Goal: Task Accomplishment & Management: Complete application form

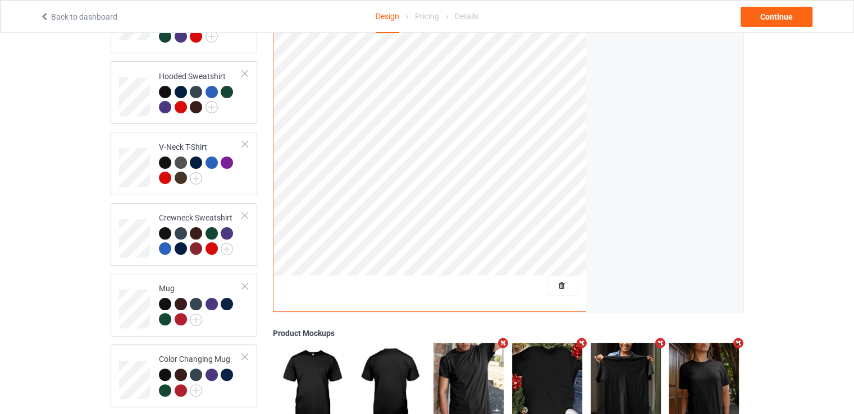
scroll to position [225, 0]
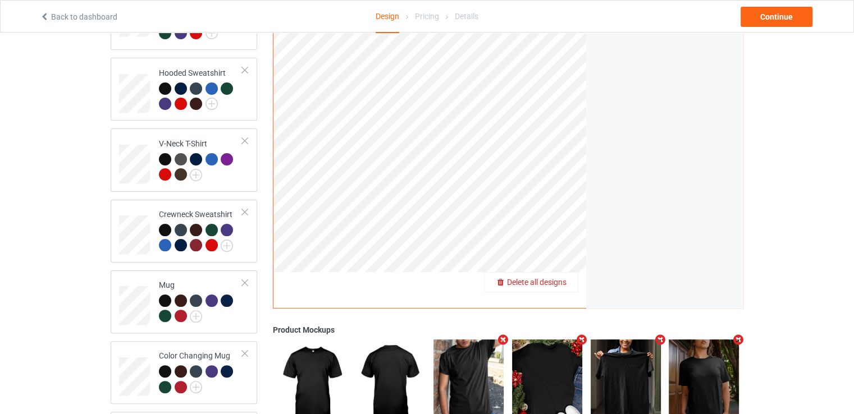
click at [561, 278] on span "Delete all designs" at bounding box center [536, 282] width 59 height 9
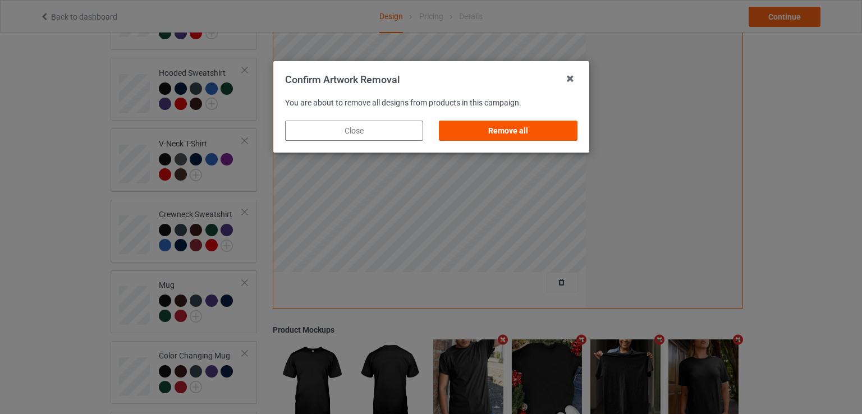
click at [516, 126] on div "Remove all" at bounding box center [508, 131] width 138 height 20
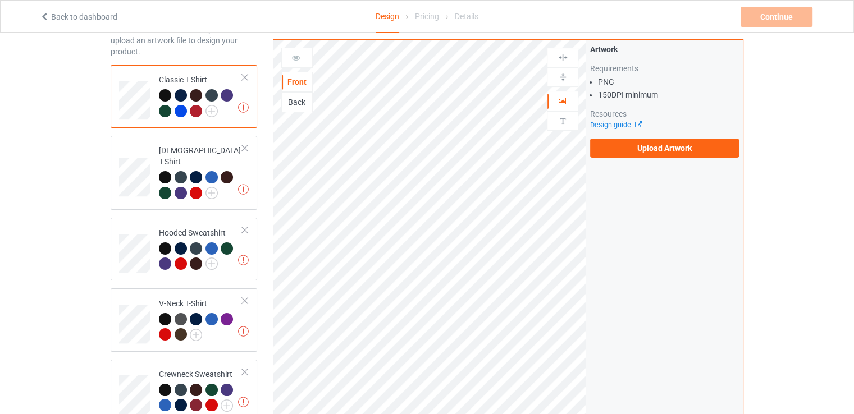
scroll to position [0, 0]
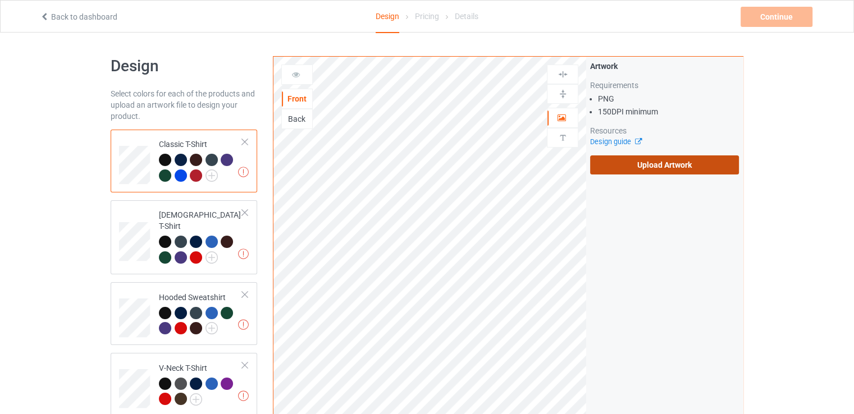
click at [661, 167] on label "Upload Artwork" at bounding box center [664, 164] width 149 height 19
click at [0, 0] on input "Upload Artwork" at bounding box center [0, 0] width 0 height 0
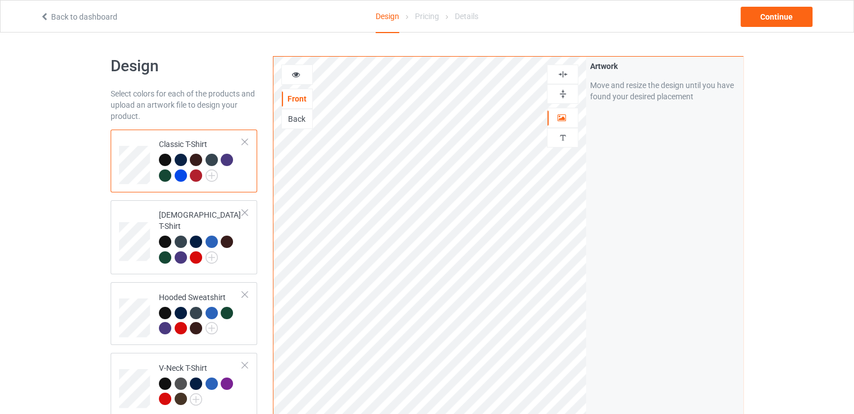
drag, startPoint x: 566, startPoint y: 77, endPoint x: 562, endPoint y: 83, distance: 7.3
click at [565, 77] on img at bounding box center [562, 74] width 11 height 11
click at [565, 93] on img at bounding box center [562, 94] width 11 height 11
click at [562, 76] on img at bounding box center [562, 74] width 11 height 11
drag, startPoint x: 561, startPoint y: 94, endPoint x: 730, endPoint y: 39, distance: 177.3
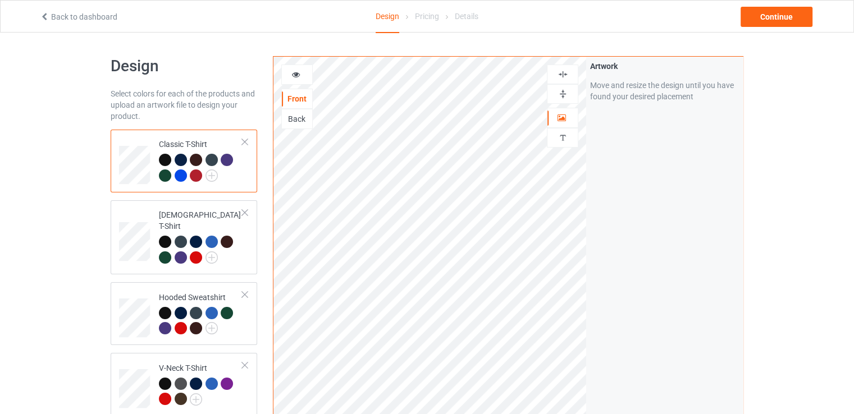
click at [562, 94] on img at bounding box center [562, 94] width 11 height 11
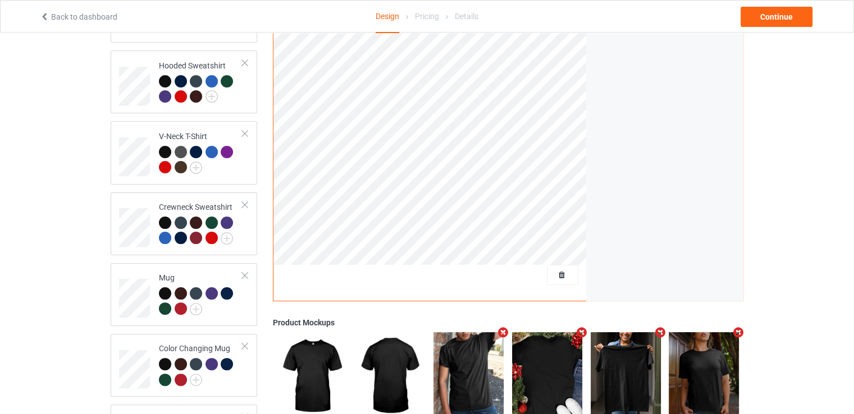
scroll to position [337, 0]
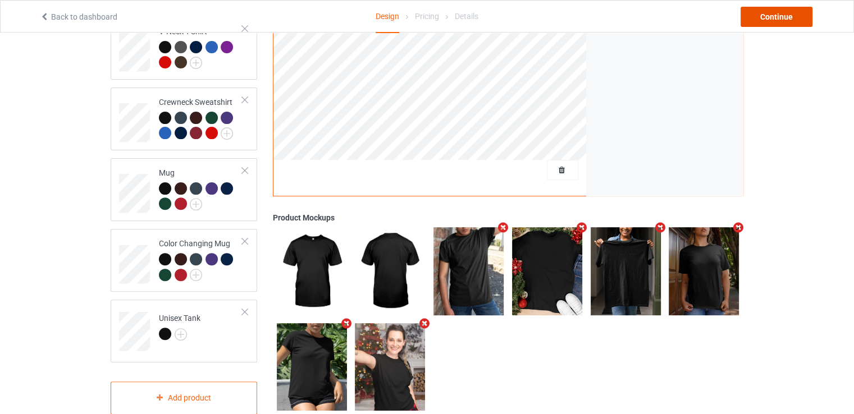
click at [797, 12] on div "Continue" at bounding box center [776, 17] width 72 height 20
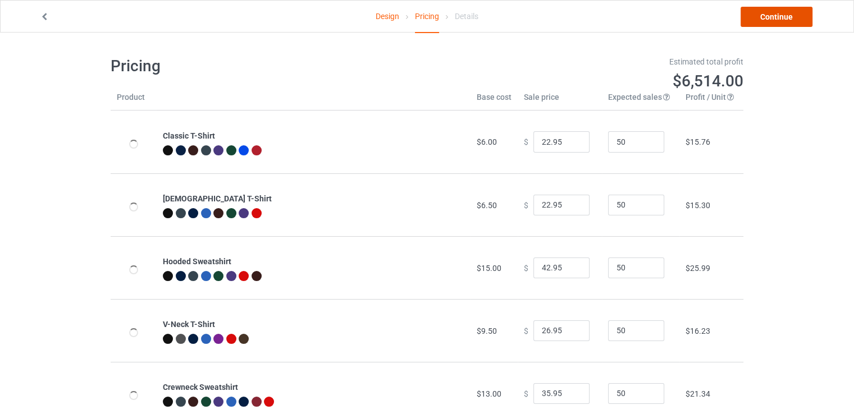
drag, startPoint x: 772, startPoint y: 13, endPoint x: 483, endPoint y: 116, distance: 307.1
click at [772, 13] on link "Continue" at bounding box center [776, 17] width 72 height 20
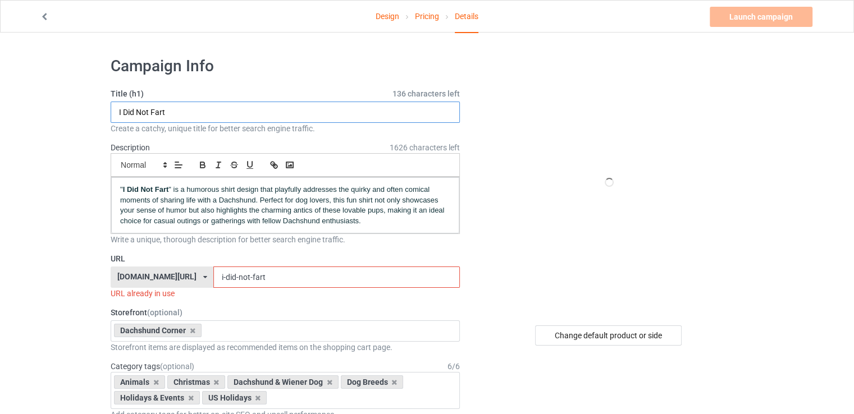
click at [184, 108] on input "I Did Not Fart" at bounding box center [285, 112] width 349 height 21
paste input "Dachshunds Are My Spooky Sidekicks"
type input "Dachshunds Are My Spooky Sidekicks"
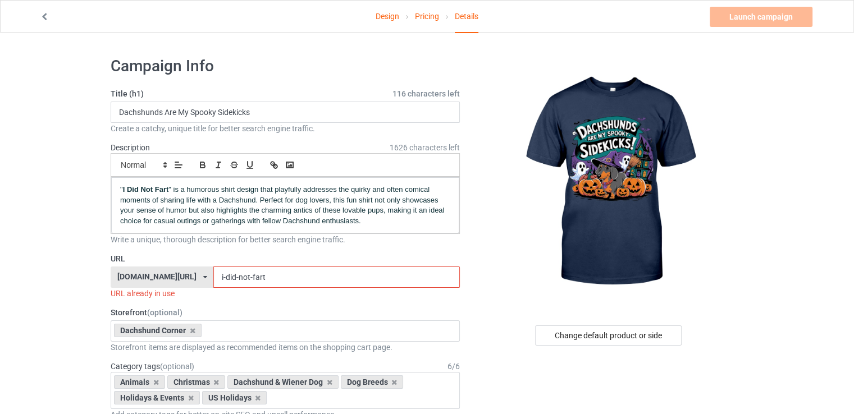
click at [253, 284] on input "i-did-not-fart" at bounding box center [336, 277] width 246 height 21
paste input "Dachshunds Are My Spooky Sidekicks"
drag, startPoint x: 193, startPoint y: 277, endPoint x: 184, endPoint y: 277, distance: 9.0
click at [213, 277] on input "Dachshunds Are My Spooky Sidekicks" at bounding box center [336, 277] width 246 height 21
drag, startPoint x: 231, startPoint y: 273, endPoint x: 238, endPoint y: 274, distance: 7.4
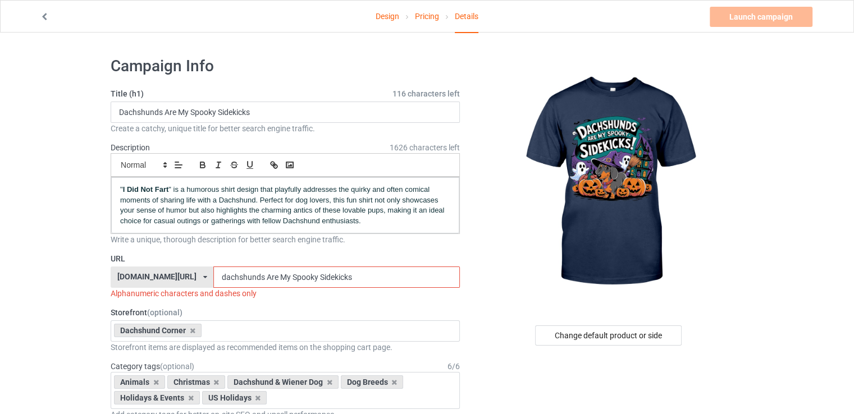
click at [238, 274] on input "dachshunds Are My Spooky Sidekicks" at bounding box center [336, 277] width 246 height 21
click at [250, 273] on input "dachshunds-are My Spooky Sidekicks" at bounding box center [336, 277] width 246 height 21
drag, startPoint x: 245, startPoint y: 281, endPoint x: 251, endPoint y: 280, distance: 6.3
click at [251, 280] on input "dachshunds-are My Spooky Sidekicks" at bounding box center [336, 277] width 246 height 21
drag, startPoint x: 258, startPoint y: 282, endPoint x: 265, endPoint y: 281, distance: 6.8
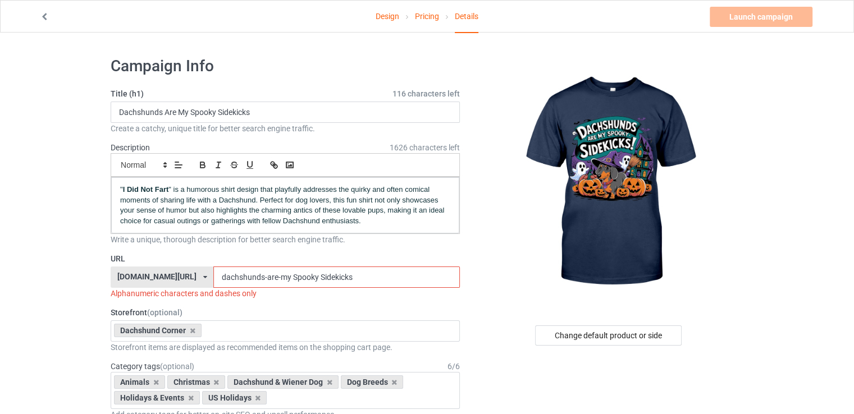
click at [265, 281] on input "dachshunds-are-my Spooky Sidekicks" at bounding box center [336, 277] width 246 height 21
click at [290, 276] on input "dachshunds-are-my-spooky Sidekicks" at bounding box center [336, 277] width 246 height 21
drag, startPoint x: 329, startPoint y: 276, endPoint x: 335, endPoint y: 272, distance: 6.4
click at [330, 276] on input "dachshunds-are-my-spooky-sidekicks" at bounding box center [336, 277] width 246 height 21
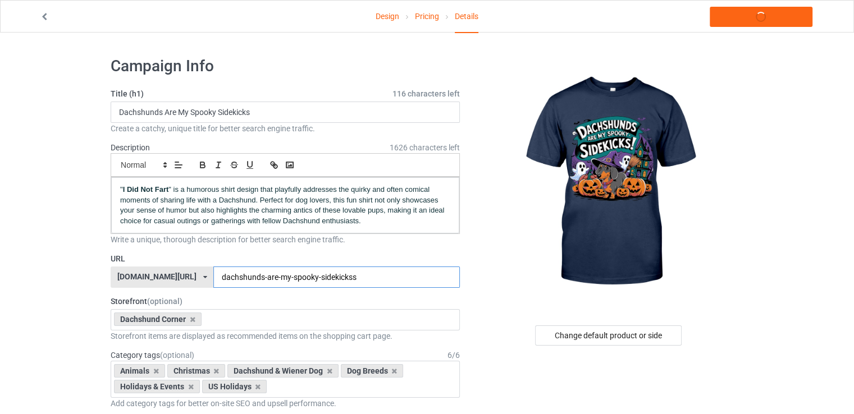
type input "dachshunds-are-my-spooky-sidekickss"
drag, startPoint x: 357, startPoint y: 235, endPoint x: 355, endPoint y: 244, distance: 8.7
click at [356, 235] on div "Write a unique, thorough description for better search engine traffic." at bounding box center [285, 239] width 349 height 11
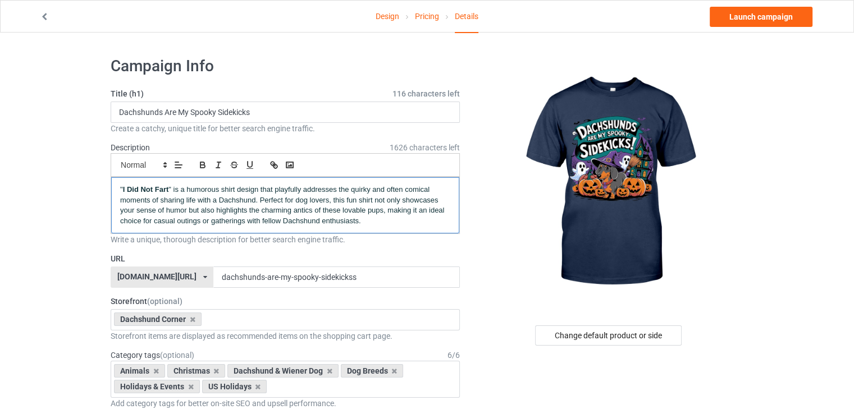
click at [303, 185] on p "" I Did Not Fart " is a humorous shirt design that playfully addresses the quir…" at bounding box center [285, 206] width 330 height 42
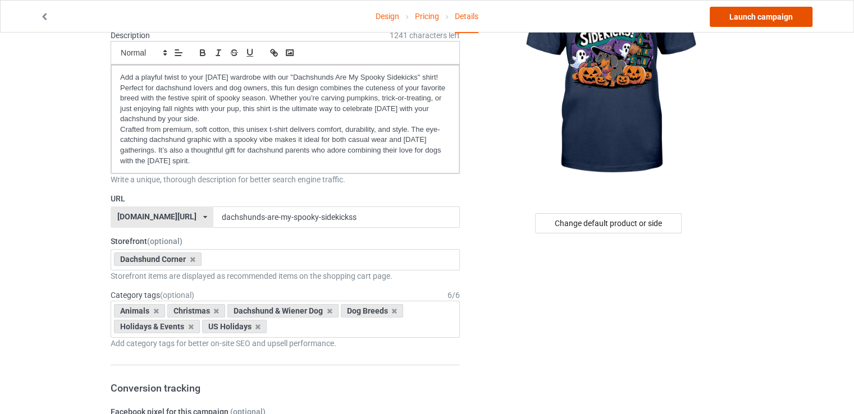
click at [736, 13] on link "Launch campaign" at bounding box center [760, 17] width 103 height 20
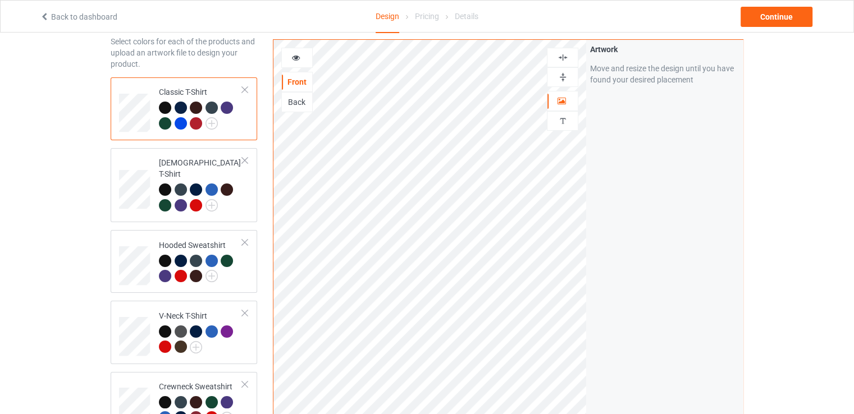
scroll to position [112, 0]
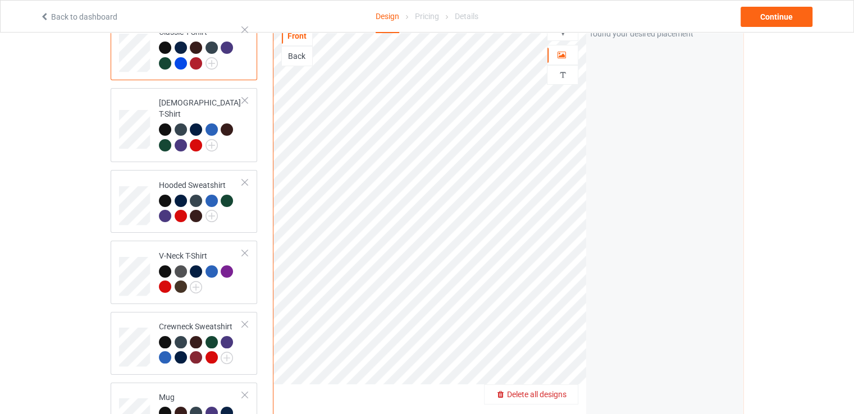
click at [553, 390] on span "Delete all designs" at bounding box center [536, 394] width 59 height 9
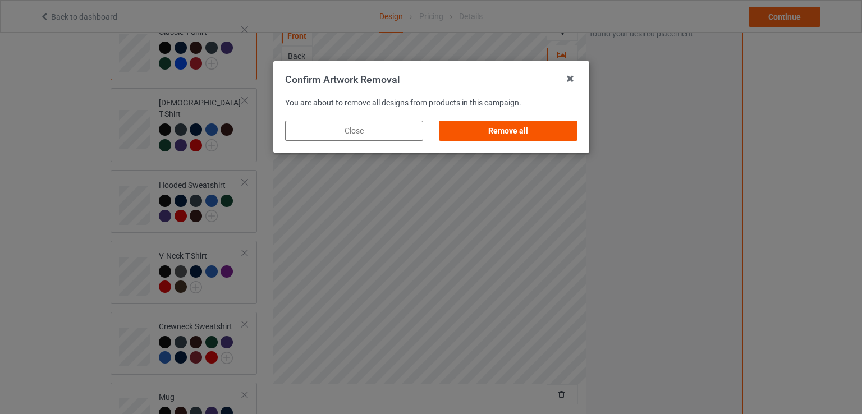
click at [558, 131] on div "Remove all" at bounding box center [508, 131] width 138 height 20
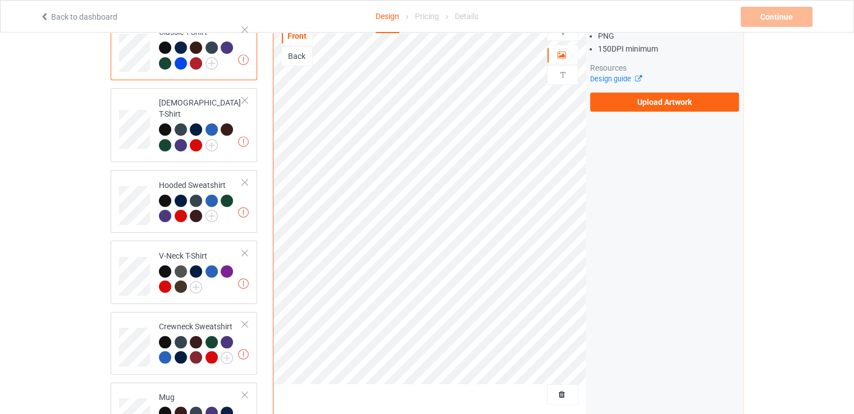
scroll to position [0, 0]
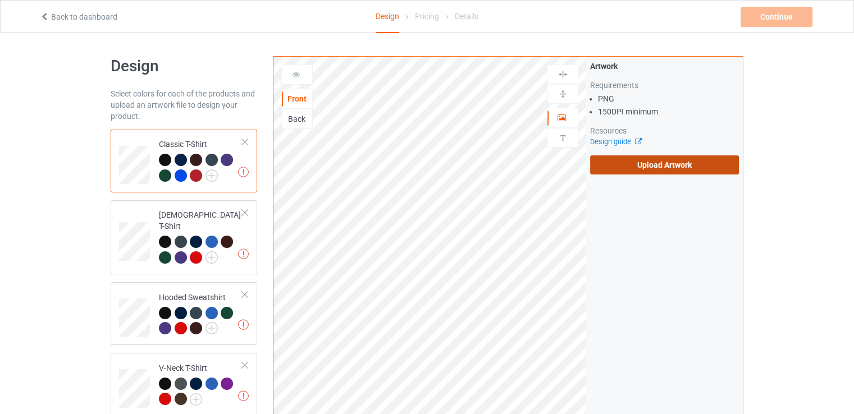
click at [648, 164] on label "Upload Artwork" at bounding box center [664, 164] width 149 height 19
click at [0, 0] on input "Upload Artwork" at bounding box center [0, 0] width 0 height 0
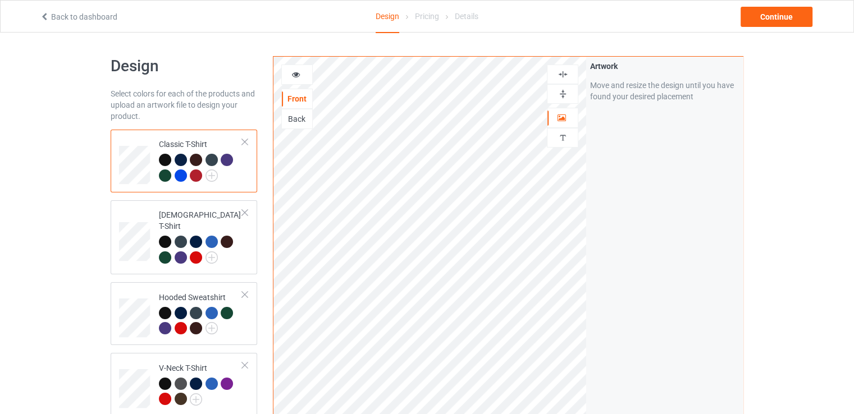
click at [567, 77] on img at bounding box center [562, 74] width 11 height 11
click at [561, 91] on img at bounding box center [562, 94] width 11 height 11
click at [768, 15] on div "Continue" at bounding box center [776, 17] width 72 height 20
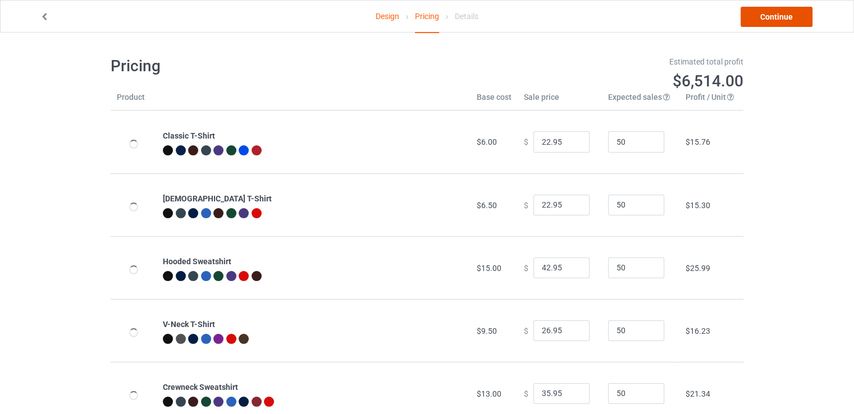
click at [788, 20] on link "Continue" at bounding box center [776, 17] width 72 height 20
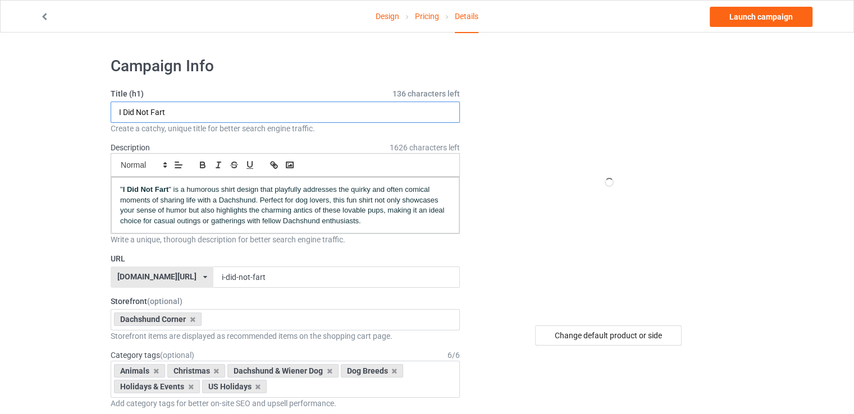
click at [258, 106] on input "I Did Not Fart" at bounding box center [285, 112] width 349 height 21
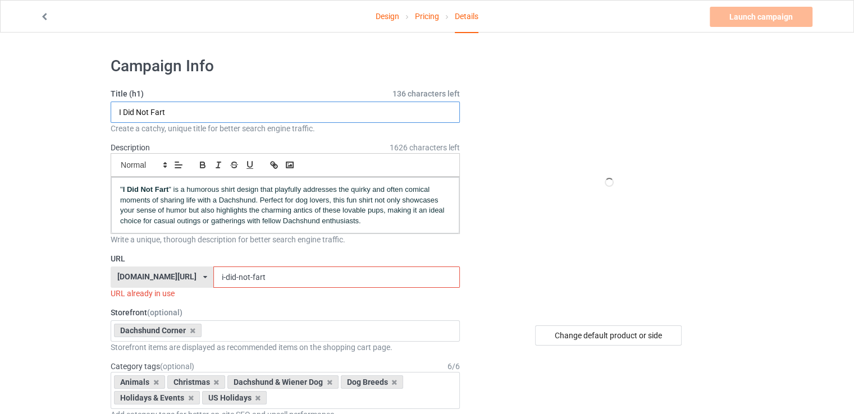
paste input "My Doxie Is Ready For Ahowl-Oween Adventure"
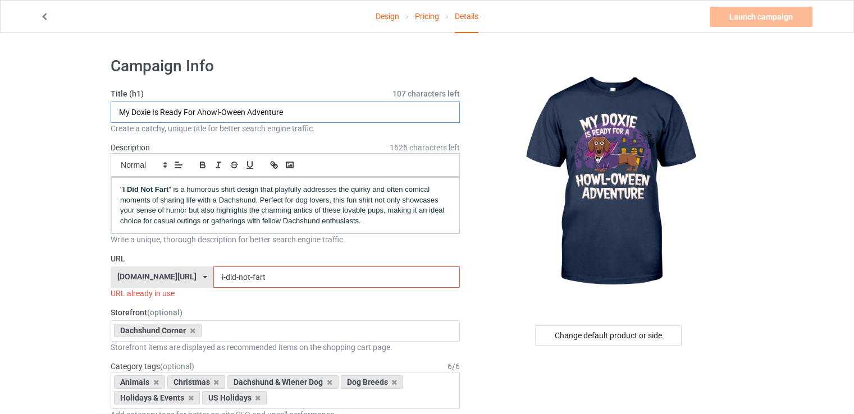
type input "My Doxie Is Ready For Ahowl-Oween Adventure"
click at [291, 221] on span "" is a humorous shirt design that playfully addresses the quirky and often comi…" at bounding box center [283, 205] width 326 height 40
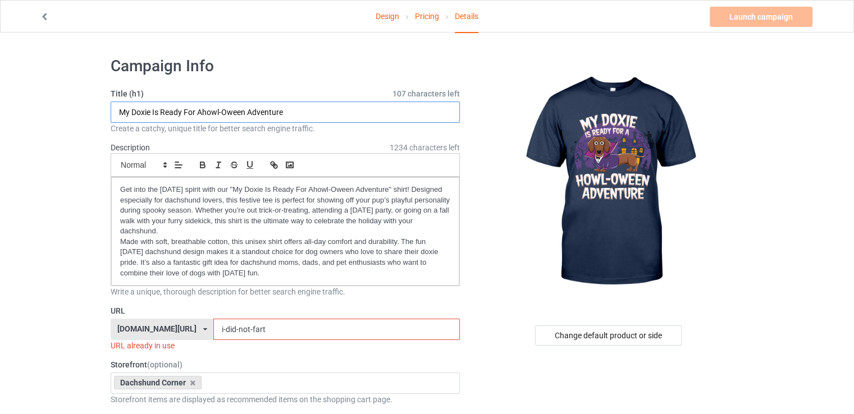
click at [294, 115] on input "My Doxie Is Ready For Ahowl-Oween Adventure" at bounding box center [285, 112] width 349 height 21
click at [236, 335] on input "i-did-not-fart" at bounding box center [336, 329] width 246 height 21
paste input "My Doxie Is Ready For Ahowl-Oween Adventure"
click at [213, 332] on input "My Doxie Is Ready For Ahowl-Oween Adventure" at bounding box center [336, 329] width 246 height 21
drag, startPoint x: 200, startPoint y: 330, endPoint x: 207, endPoint y: 329, distance: 6.8
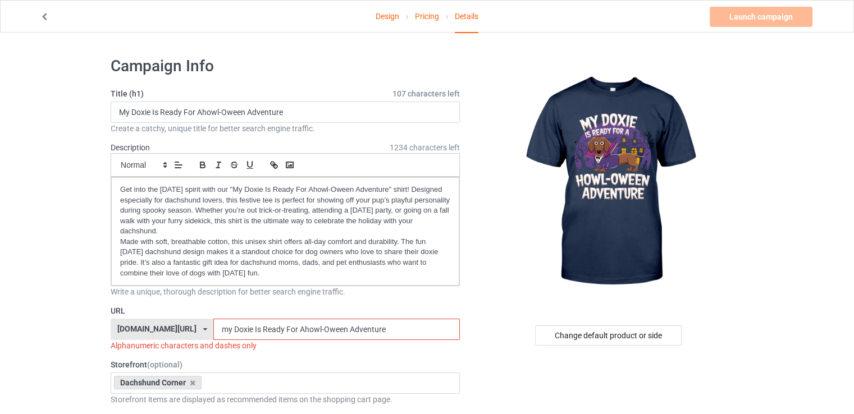
click at [213, 329] on input "my Doxie Is Ready For Ahowl-Oween Adventure" at bounding box center [336, 329] width 246 height 21
drag, startPoint x: 219, startPoint y: 329, endPoint x: 226, endPoint y: 328, distance: 6.3
click at [226, 328] on input "my-doxie Is Ready For Ahowl-Oween Adventure" at bounding box center [336, 329] width 246 height 21
click at [233, 328] on input "my-doxie-is Ready For Ahowl-Oween Adventure" at bounding box center [336, 329] width 246 height 21
drag, startPoint x: 248, startPoint y: 329, endPoint x: 255, endPoint y: 329, distance: 7.9
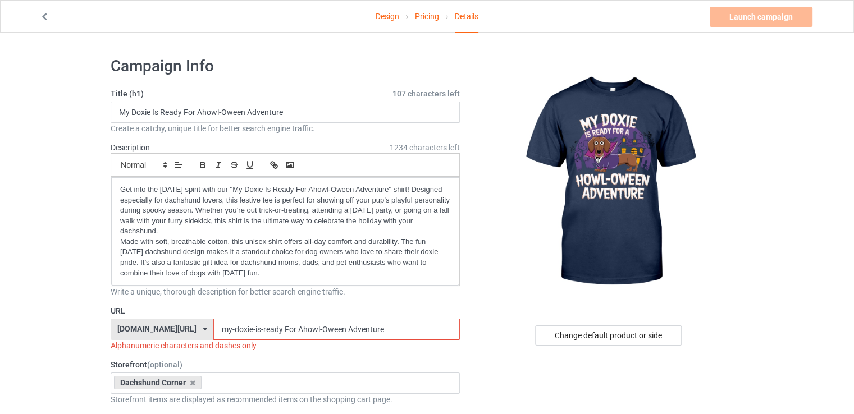
click at [255, 329] on input "my-doxie-is-ready For Ahowl-Oween Adventure" at bounding box center [336, 329] width 246 height 21
click at [256, 329] on input "my-doxie-is-ready For Ahowl-Oween Adventure" at bounding box center [336, 329] width 246 height 21
drag, startPoint x: 249, startPoint y: 328, endPoint x: 255, endPoint y: 327, distance: 5.7
click at [255, 327] on input "my-doxie-is-ready For Ahowl-Oween Adventure" at bounding box center [336, 329] width 246 height 21
click at [267, 329] on input "my-doxie-is-ready-for Ahowl-Oween Adventure" at bounding box center [336, 329] width 246 height 21
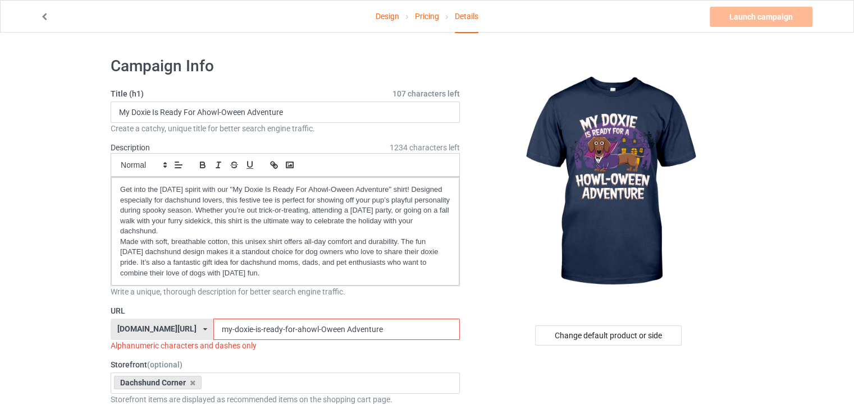
click at [290, 328] on input "my-doxie-is-ready-for-ahowl-Oween Adventure" at bounding box center [336, 329] width 246 height 21
click at [316, 328] on input "my-doxie-is-ready-for-ahowl-oween Adventure" at bounding box center [336, 329] width 246 height 21
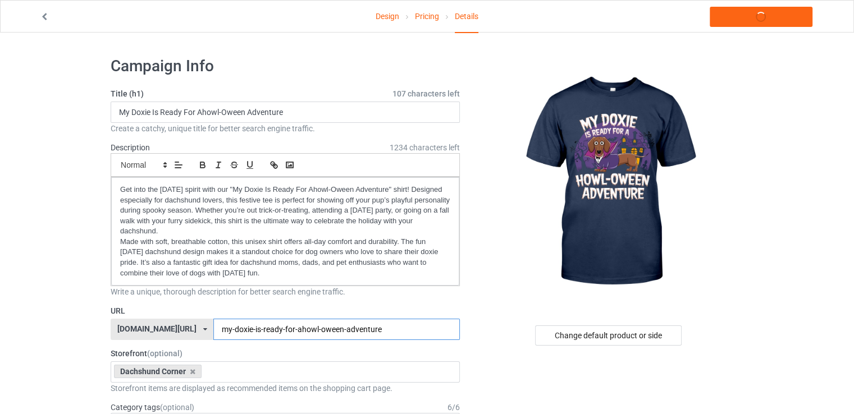
click at [359, 323] on input "my-doxie-is-ready-for-ahowl-oween-adventure" at bounding box center [336, 329] width 246 height 21
type input "my-doxie-is-ready-for-ahowl-oween-adventure"
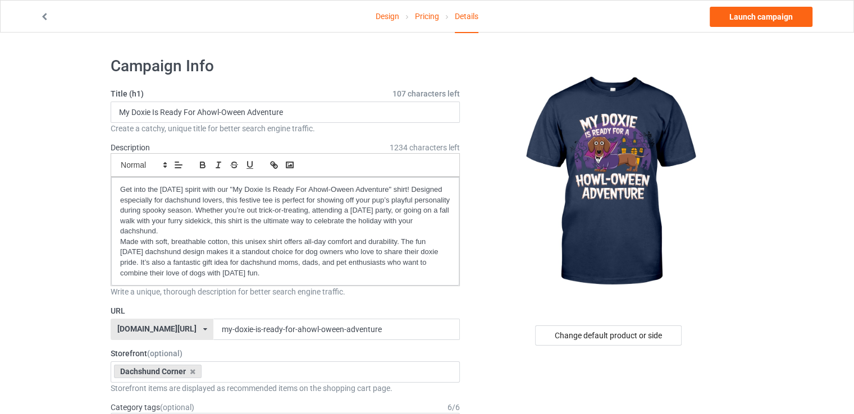
click at [359, 317] on div "URL [DOMAIN_NAME][URL] [DOMAIN_NAME][URL] 587d0d41cee36fd012c64a69 my-doxie-is-…" at bounding box center [285, 322] width 349 height 35
click at [620, 329] on div "Change default product or side" at bounding box center [608, 336] width 146 height 20
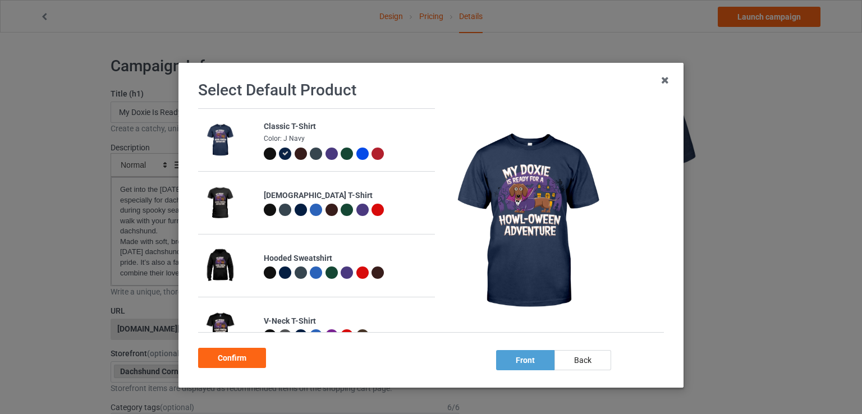
click at [265, 151] on div at bounding box center [270, 154] width 12 height 12
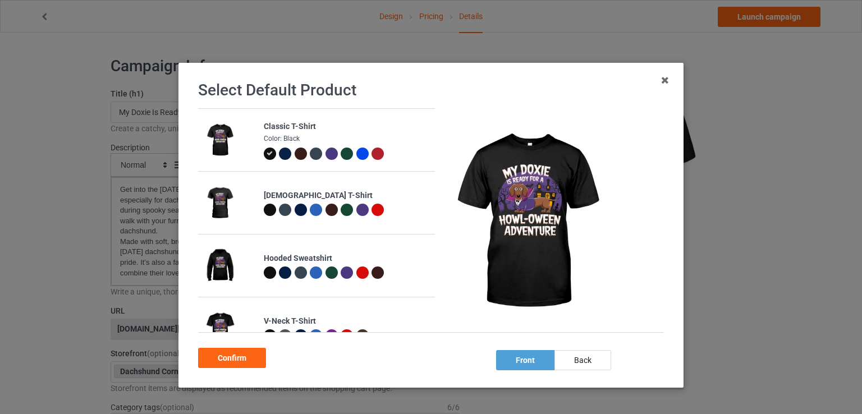
drag, startPoint x: 243, startPoint y: 355, endPoint x: 285, endPoint y: 323, distance: 52.9
click at [243, 355] on div "Confirm" at bounding box center [232, 358] width 68 height 20
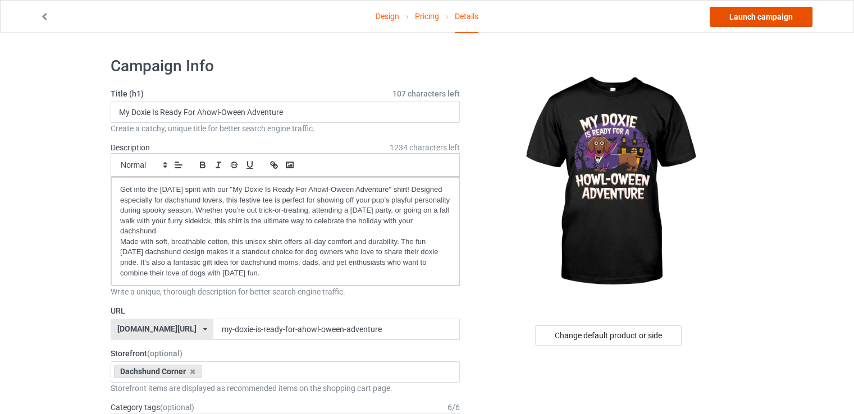
click at [739, 24] on link "Launch campaign" at bounding box center [760, 17] width 103 height 20
